Goal: Find specific page/section: Find specific page/section

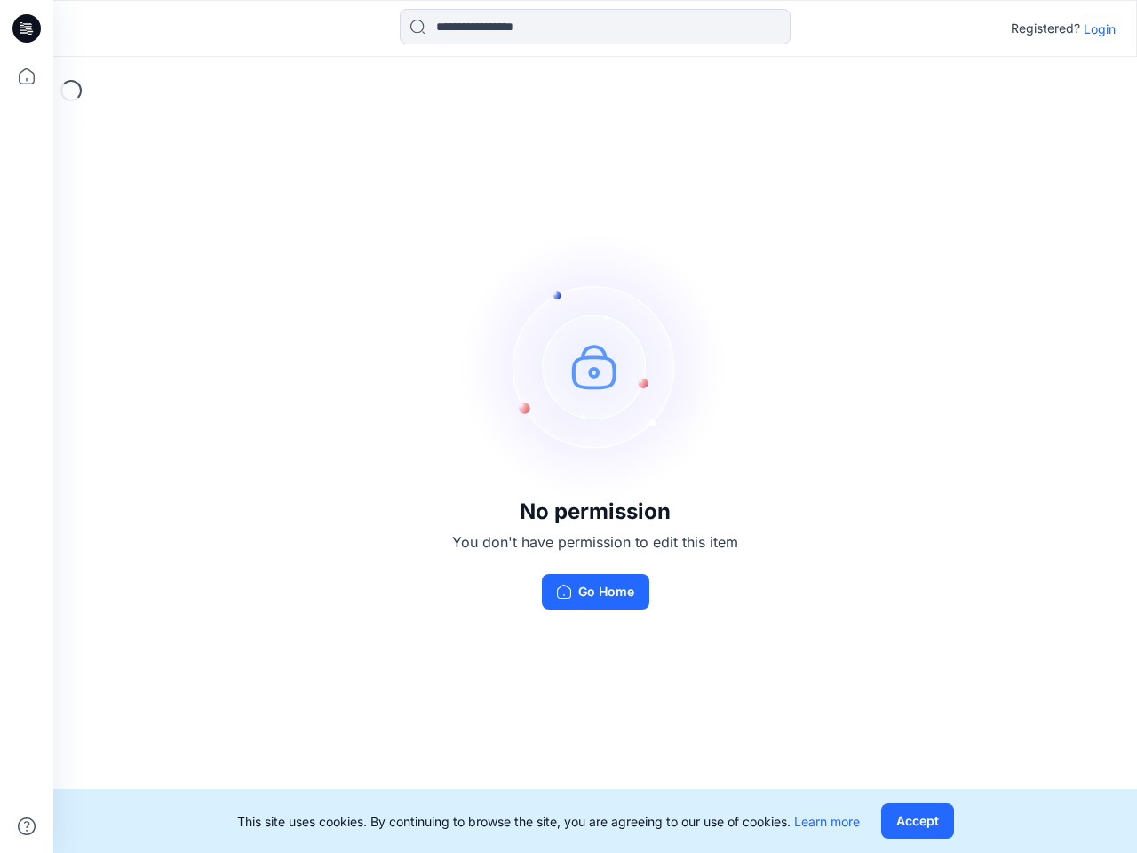
click at [569, 426] on img at bounding box center [595, 366] width 267 height 267
click at [28, 28] on icon at bounding box center [29, 28] width 7 height 1
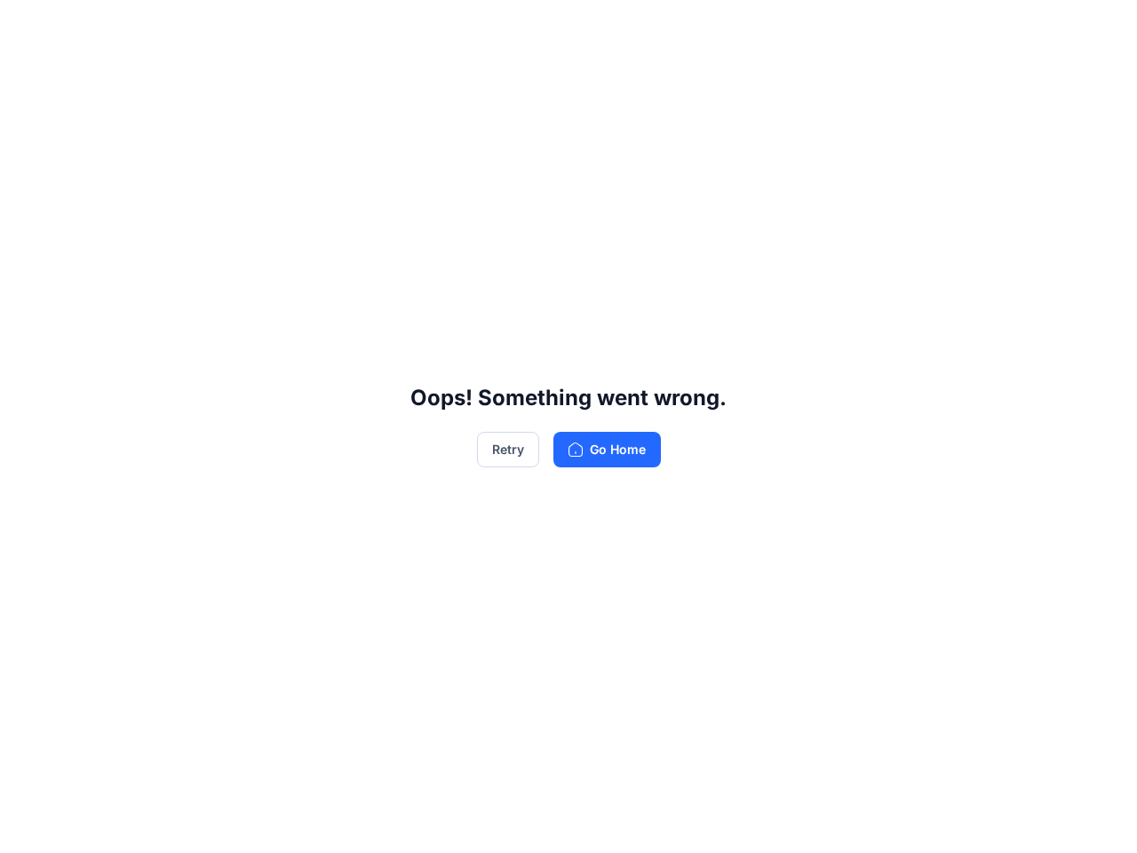
click at [27, 76] on div "Oops! Something went wrong. Retry Go Home" at bounding box center [568, 426] width 1137 height 853
click at [27, 826] on div "Oops! Something went wrong. Retry Go Home" at bounding box center [568, 426] width 1137 height 853
click at [595, 27] on div "Oops! Something went wrong. Retry Go Home" at bounding box center [568, 426] width 1137 height 853
click at [1100, 28] on div "Oops! Something went wrong. Retry Go Home" at bounding box center [568, 426] width 1137 height 853
click at [917, 821] on div "Oops! Something went wrong. Retry Go Home" at bounding box center [568, 426] width 1137 height 853
